Goal: Navigation & Orientation: Find specific page/section

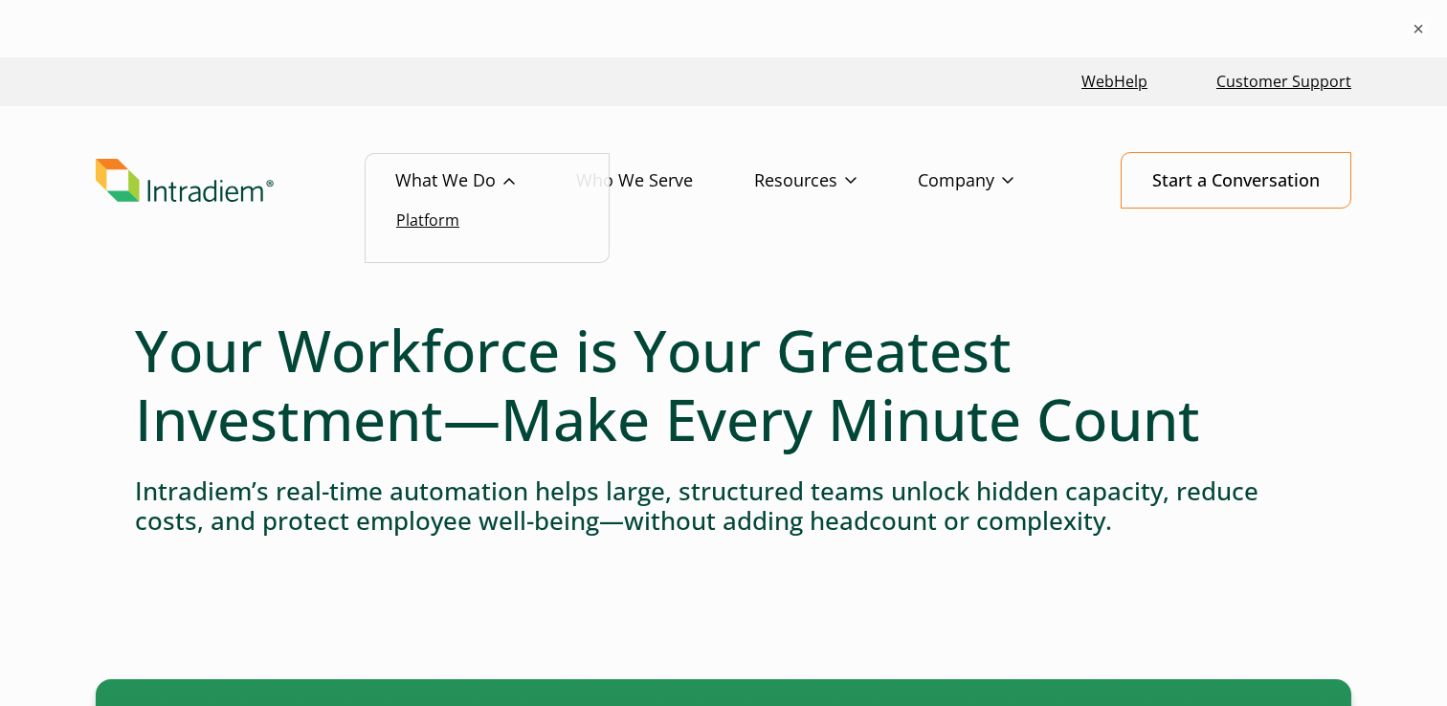
click at [429, 222] on link "Platform" at bounding box center [427, 220] width 63 height 21
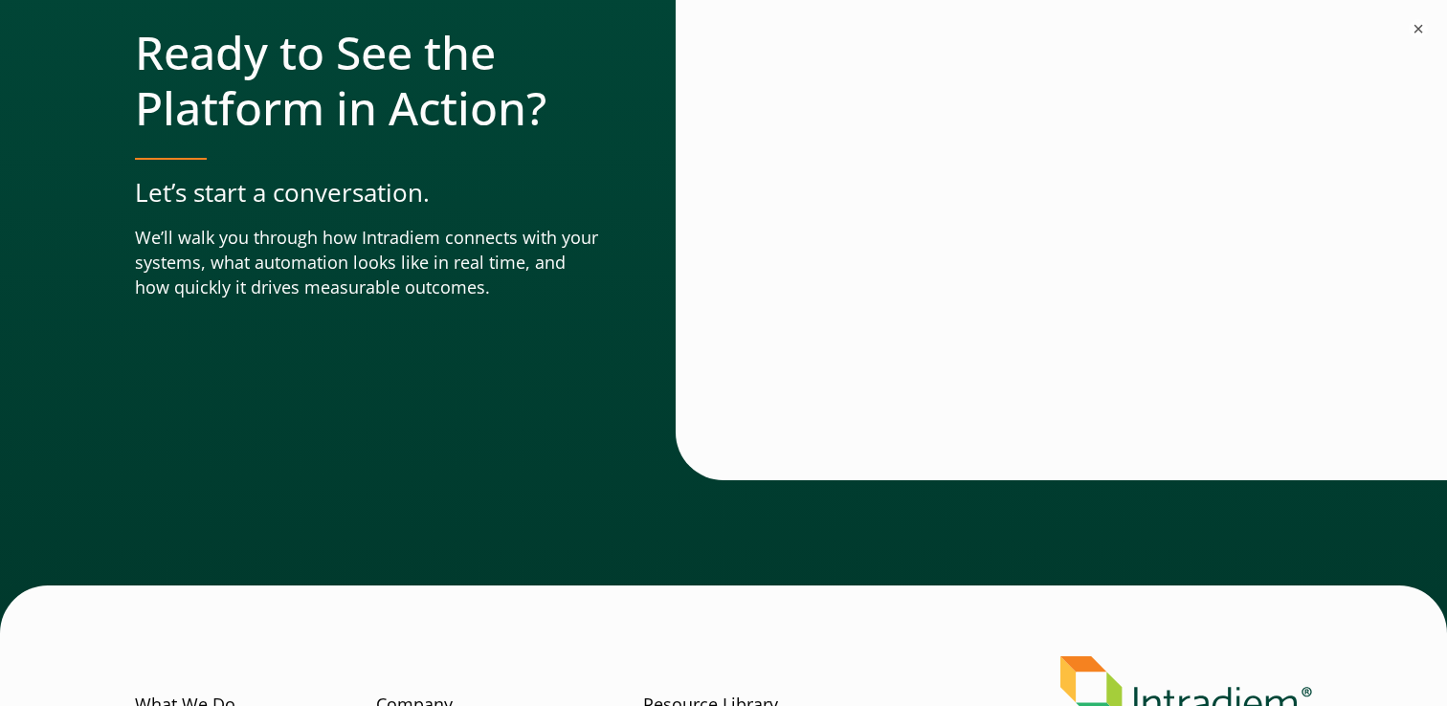
scroll to position [6936, 0]
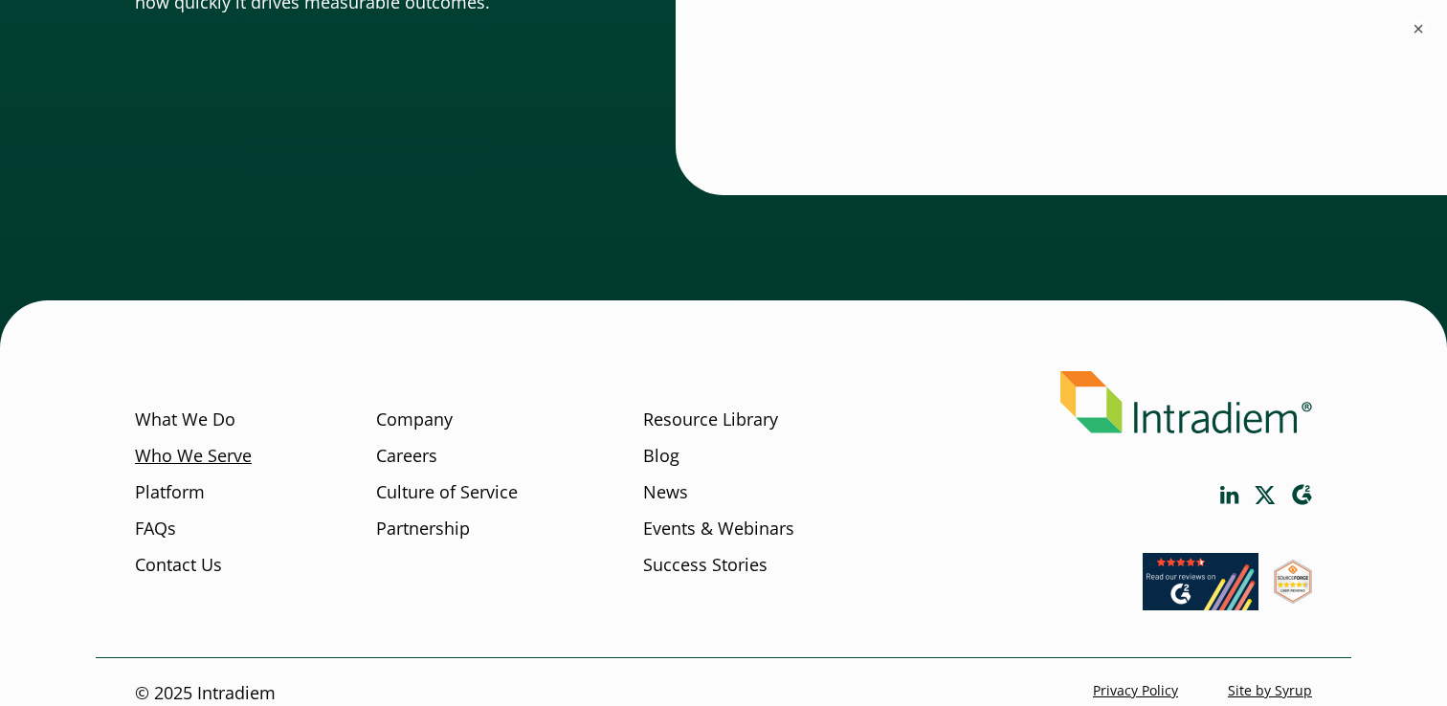
click at [199, 444] on link "Who We Serve" at bounding box center [193, 456] width 117 height 25
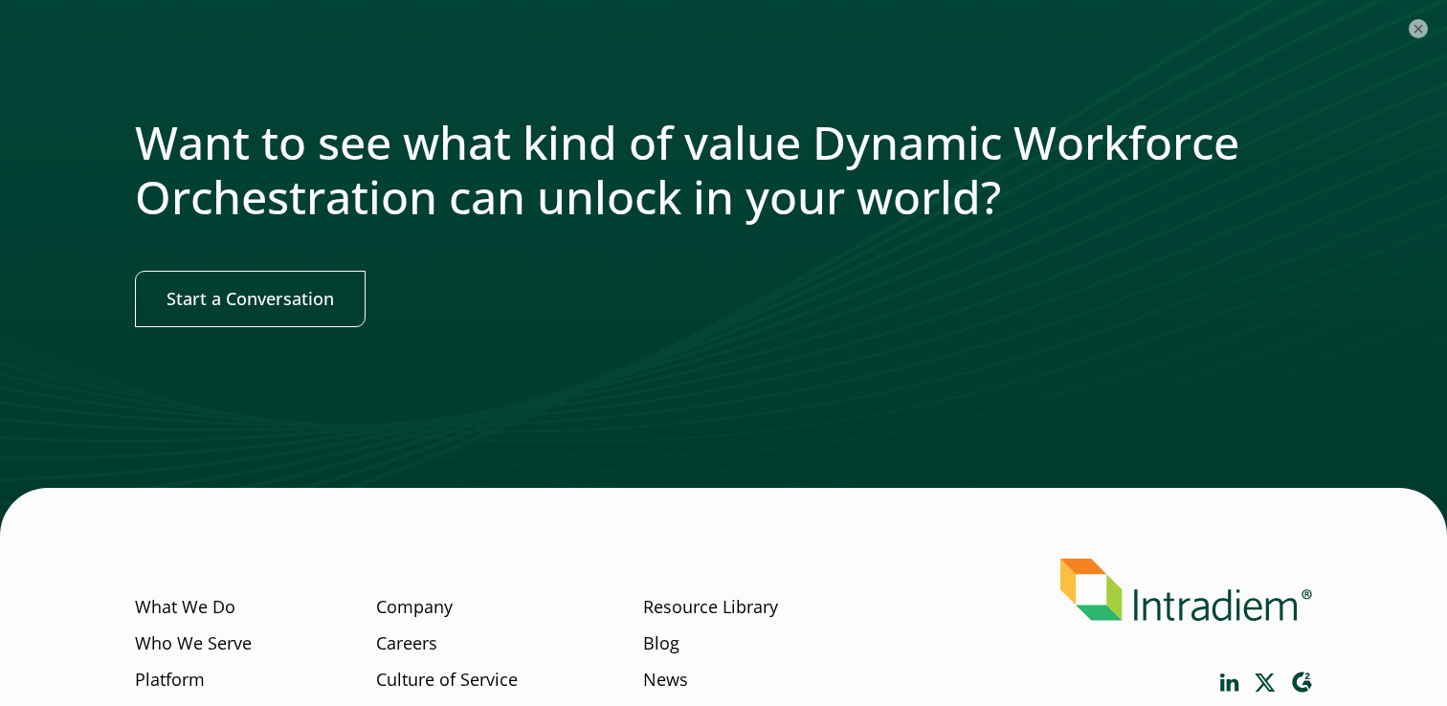
scroll to position [2475, 0]
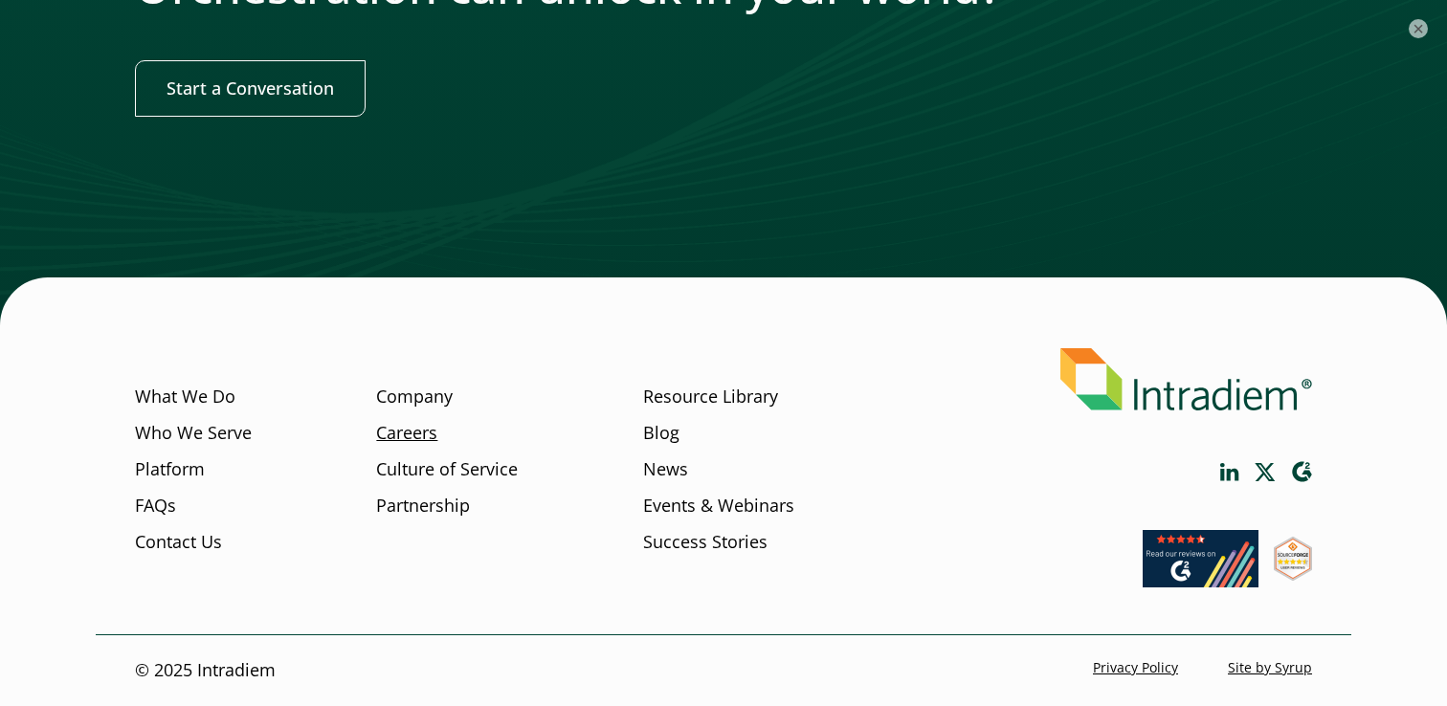
click at [422, 439] on link "Careers" at bounding box center [406, 433] width 61 height 25
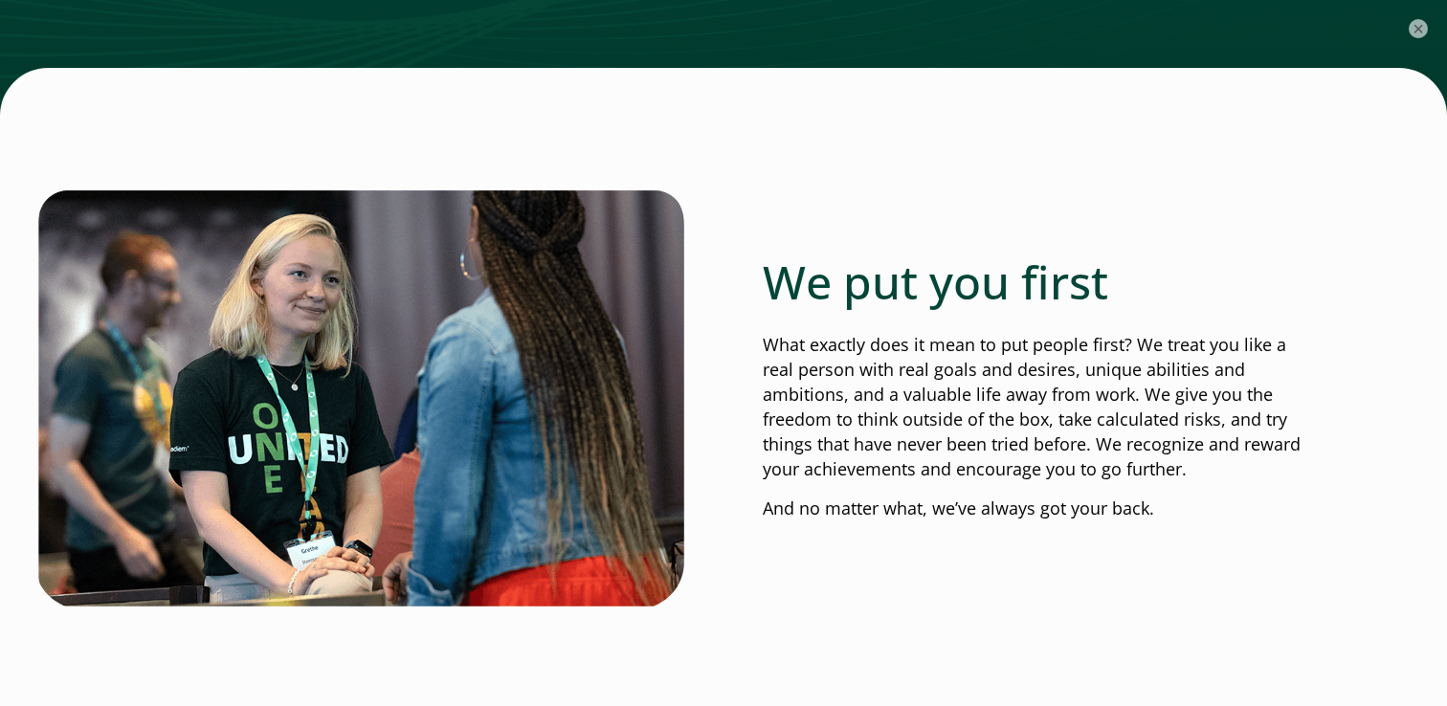
scroll to position [3236, 0]
